Goal: Information Seeking & Learning: Learn about a topic

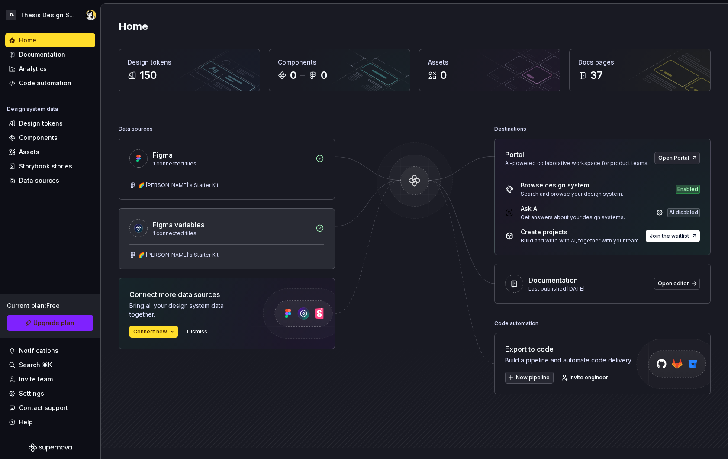
click at [161, 250] on div "🌈 Suny's Starter Kit" at bounding box center [227, 256] width 216 height 25
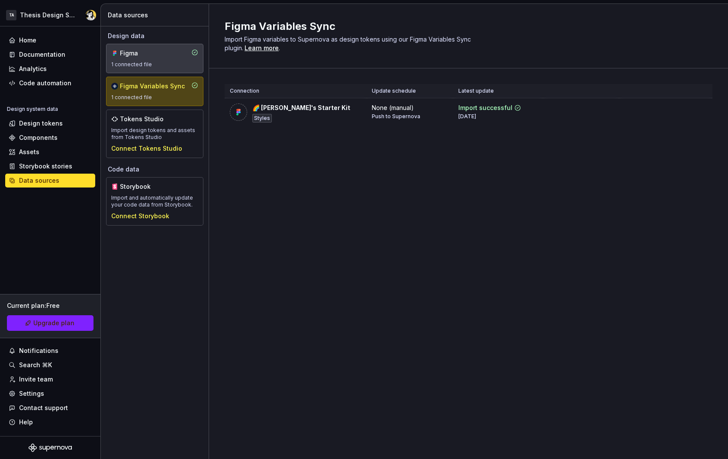
click at [159, 56] on div "Figma" at bounding box center [141, 53] width 42 height 9
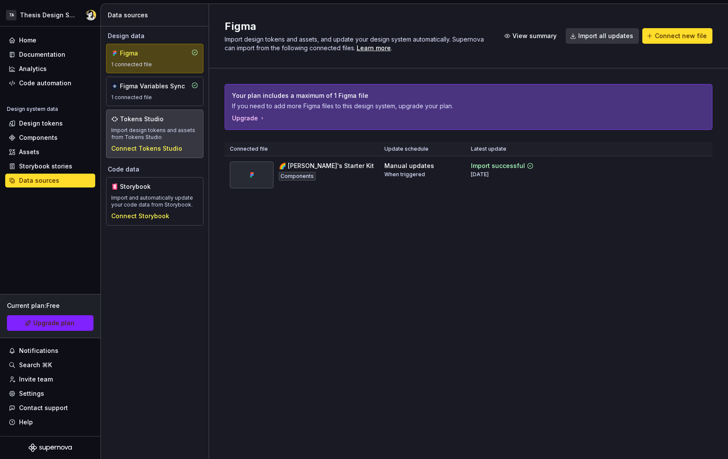
click at [161, 137] on div "Import design tokens and assets from Tokens Studio" at bounding box center [154, 134] width 87 height 14
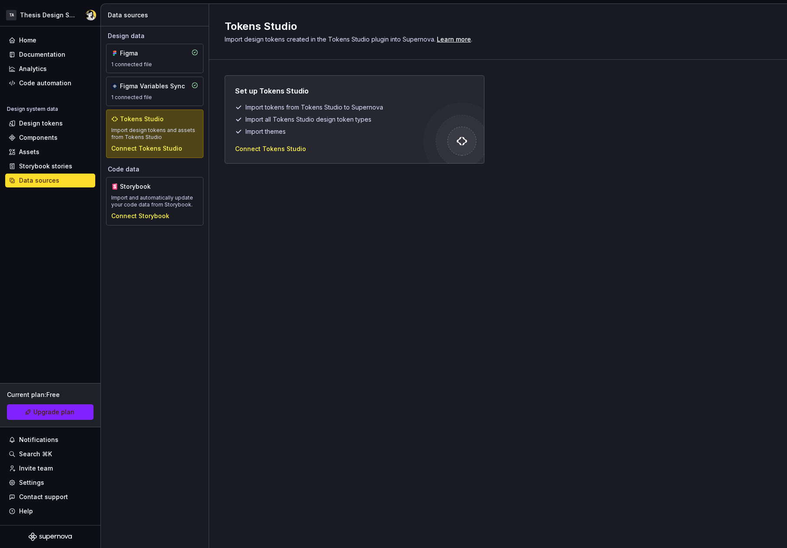
click at [155, 327] on div "Design data Figma 1 connected file Figma Variables Sync 1 connected file Tokens…" at bounding box center [155, 287] width 108 height 522
click at [36, 124] on div "Design tokens" at bounding box center [41, 123] width 44 height 9
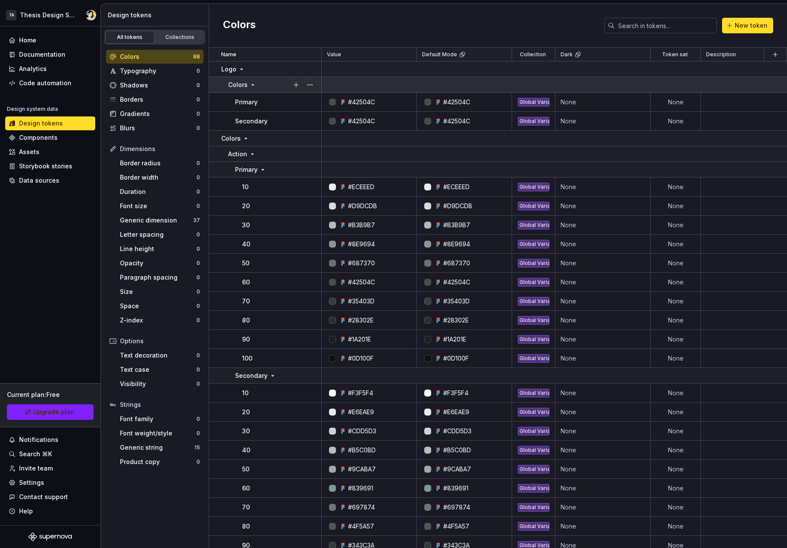
click at [251, 84] on icon at bounding box center [252, 84] width 7 height 7
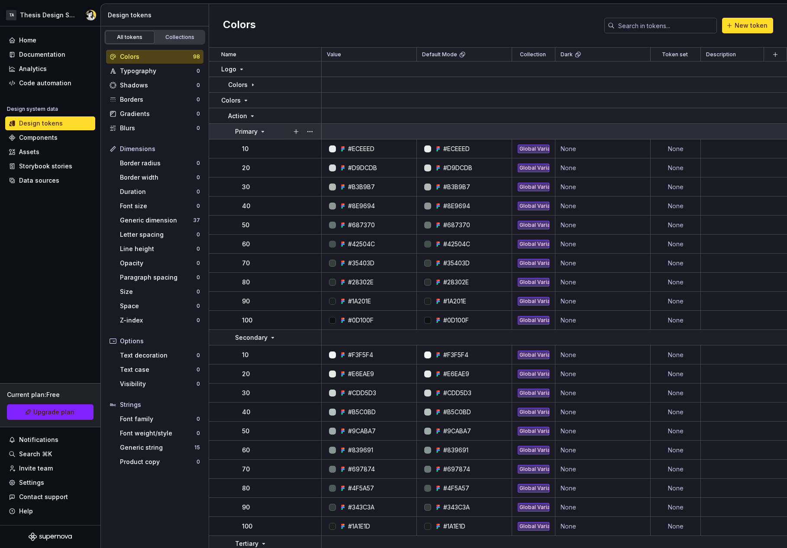
click at [260, 133] on icon at bounding box center [262, 131] width 7 height 7
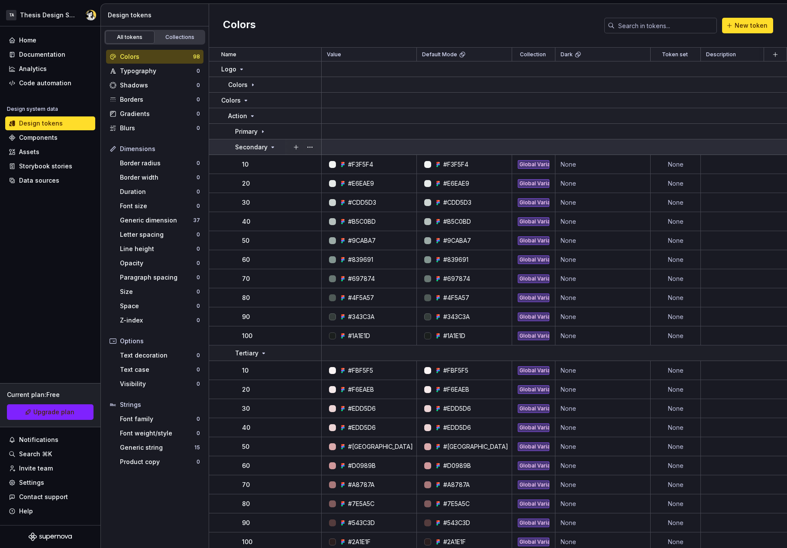
click at [264, 147] on p "Secondary" at bounding box center [251, 147] width 32 height 9
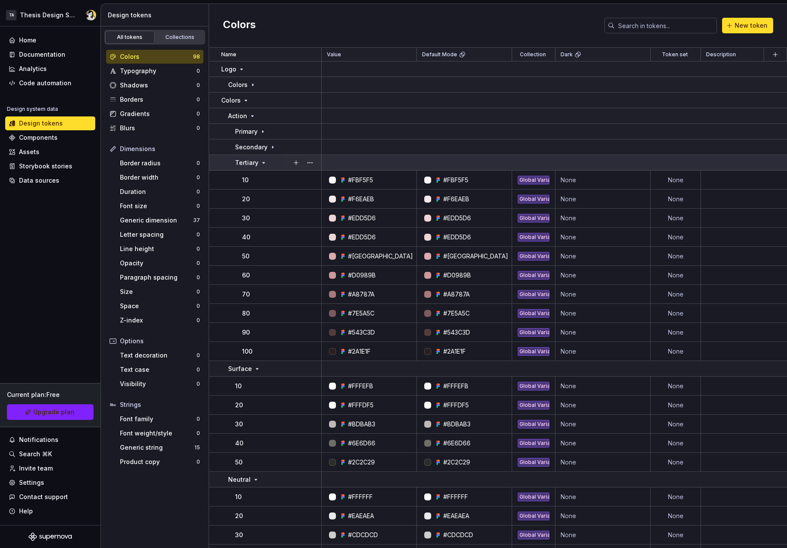
click at [262, 161] on icon at bounding box center [263, 162] width 7 height 7
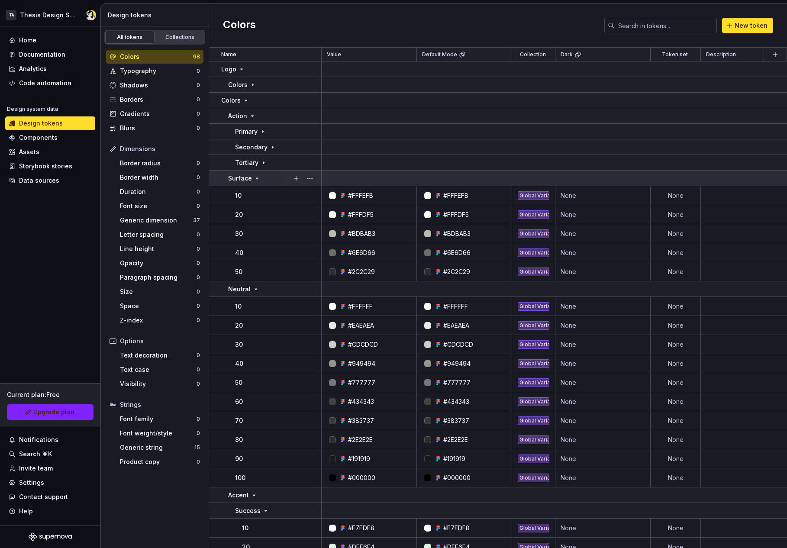
click at [255, 180] on icon at bounding box center [257, 178] width 7 height 7
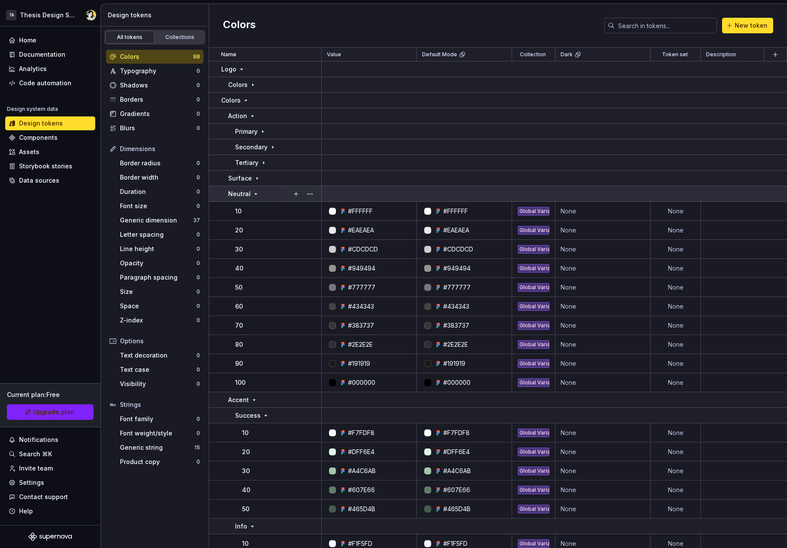
click at [254, 196] on icon at bounding box center [255, 194] width 7 height 7
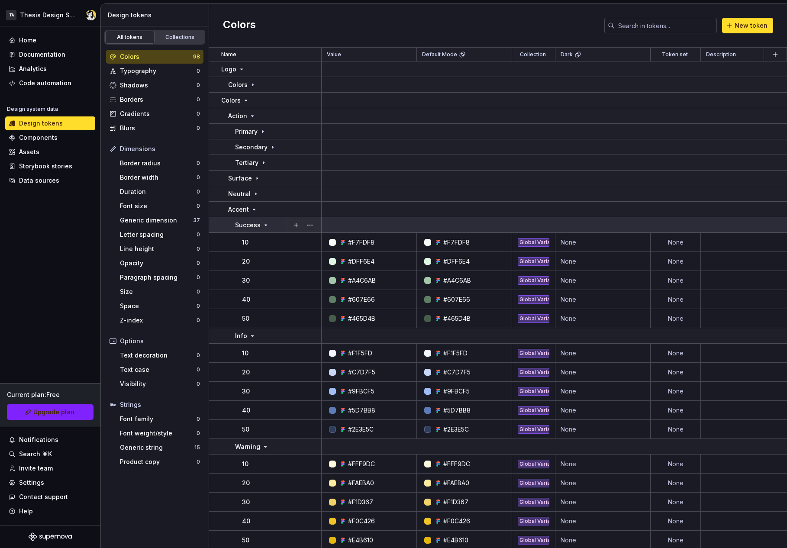
click at [265, 225] on icon at bounding box center [266, 225] width 2 height 1
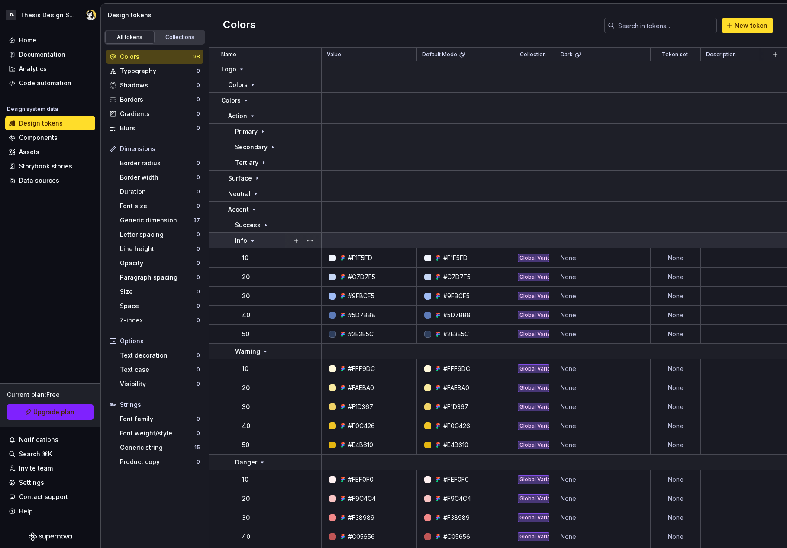
click at [251, 241] on icon at bounding box center [252, 240] width 7 height 7
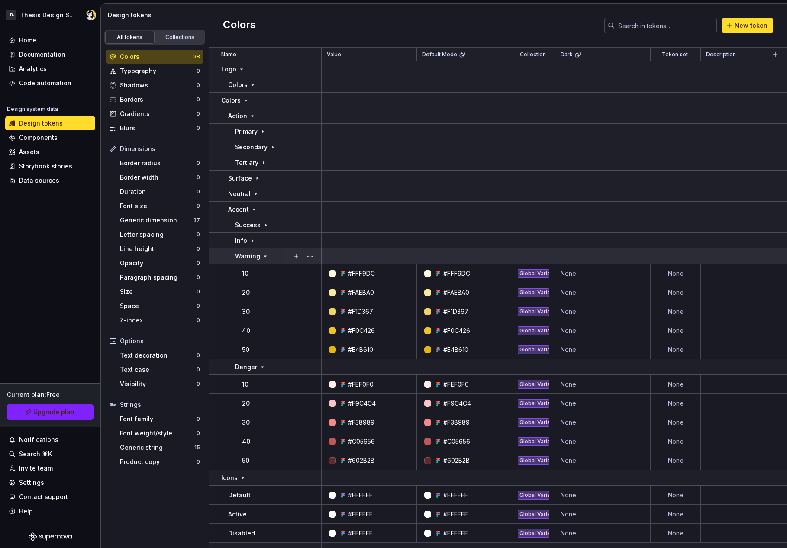
click at [258, 255] on p "Warning" at bounding box center [247, 256] width 25 height 9
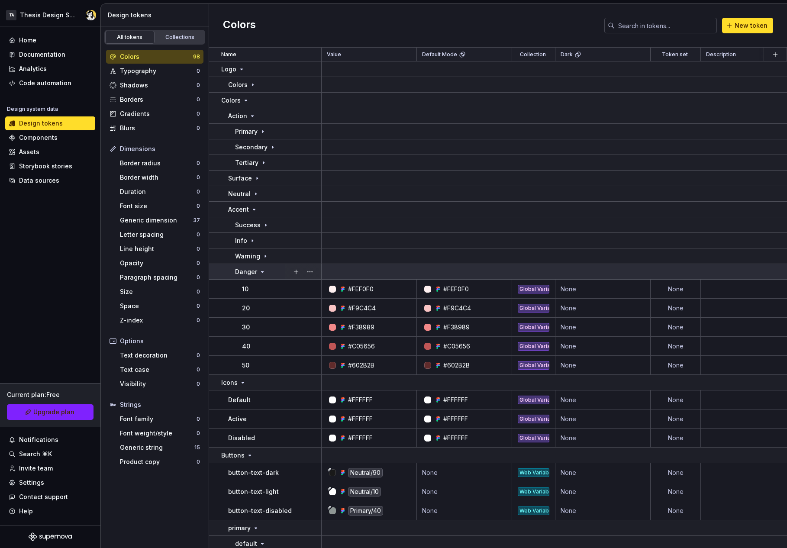
click at [254, 275] on p "Danger" at bounding box center [246, 272] width 22 height 9
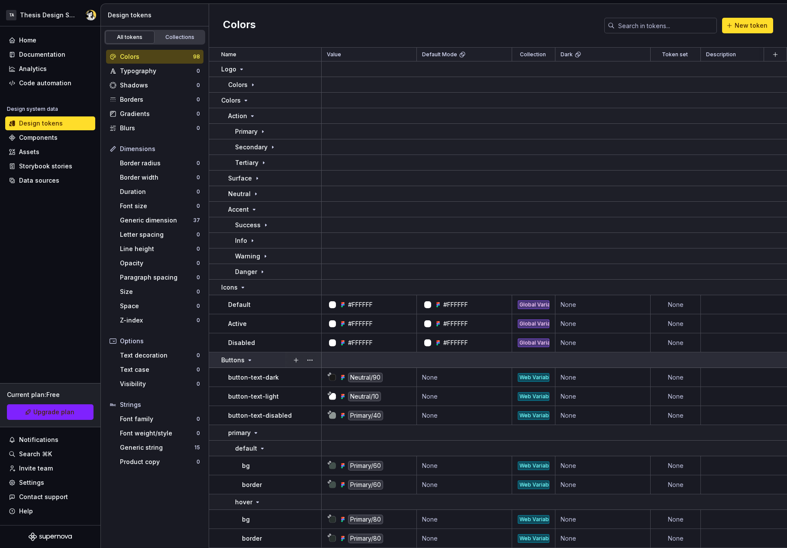
click at [246, 361] on icon at bounding box center [249, 360] width 7 height 7
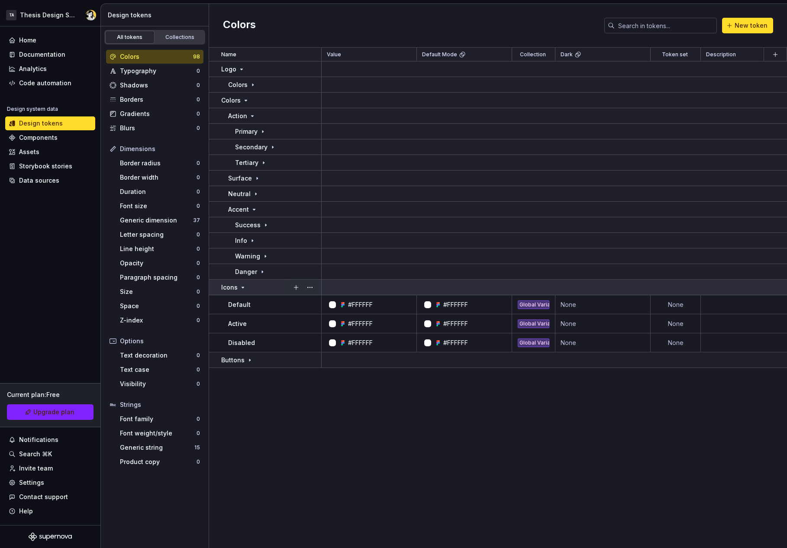
click at [243, 289] on icon at bounding box center [242, 287] width 7 height 7
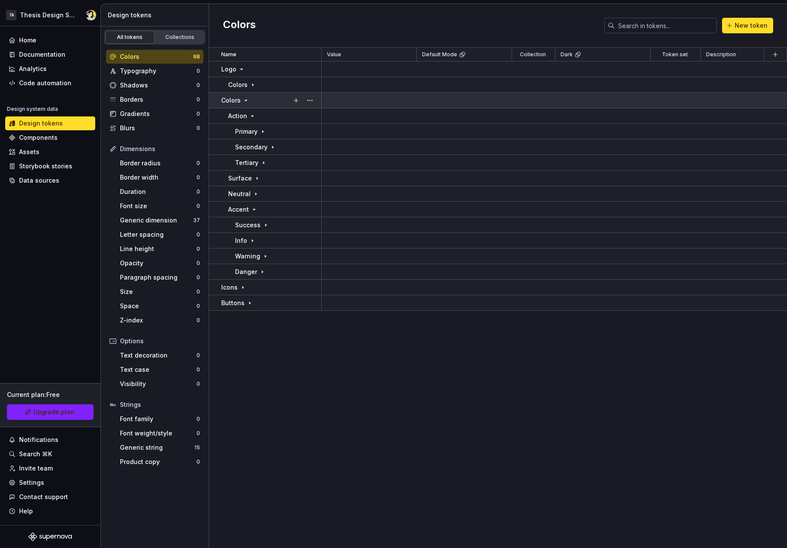
click at [244, 100] on icon at bounding box center [245, 100] width 7 height 7
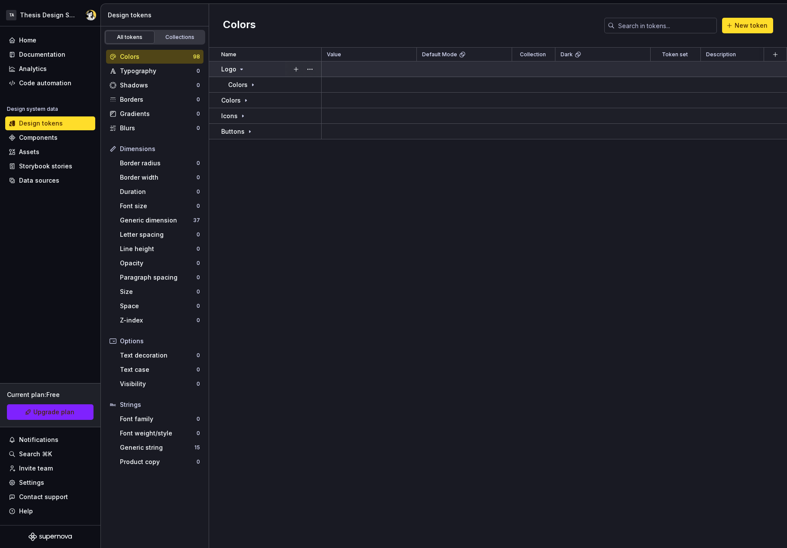
click at [242, 69] on icon at bounding box center [241, 69] width 7 height 7
